Goal: Check status: Check status

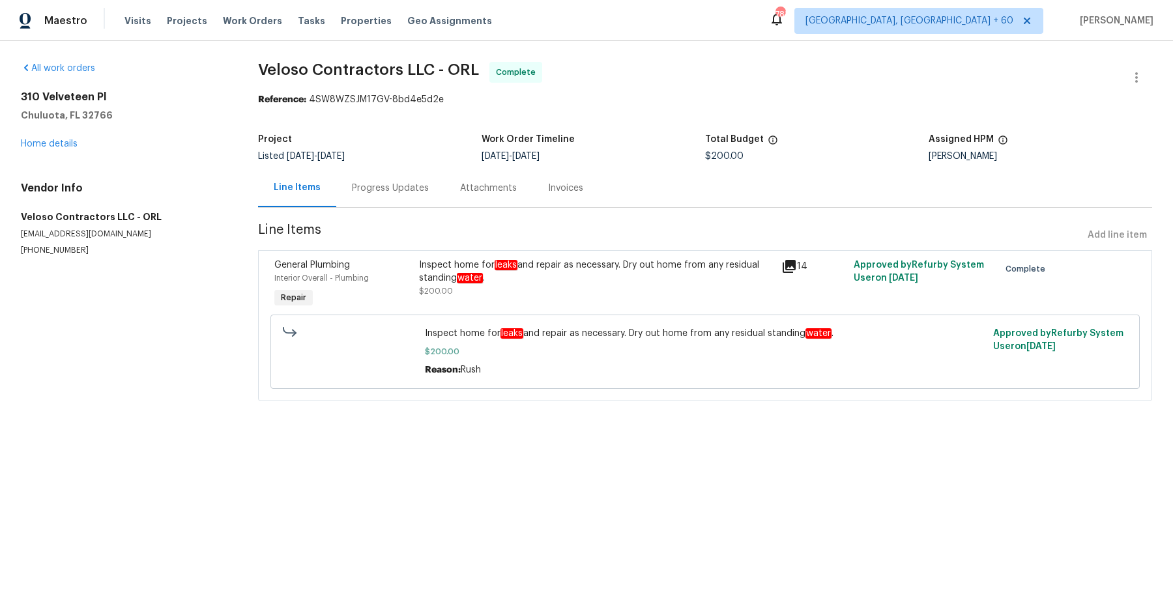
click at [399, 193] on div "Progress Updates" at bounding box center [390, 188] width 77 height 13
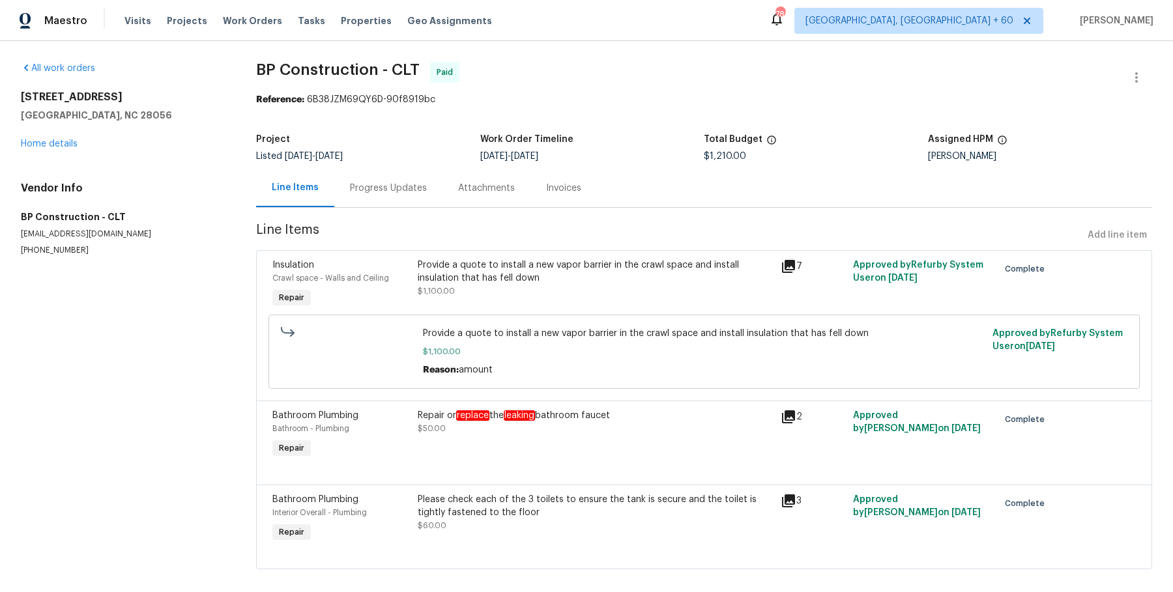
click at [391, 187] on div "Progress Updates" at bounding box center [388, 188] width 77 height 13
